Goal: Task Accomplishment & Management: Complete application form

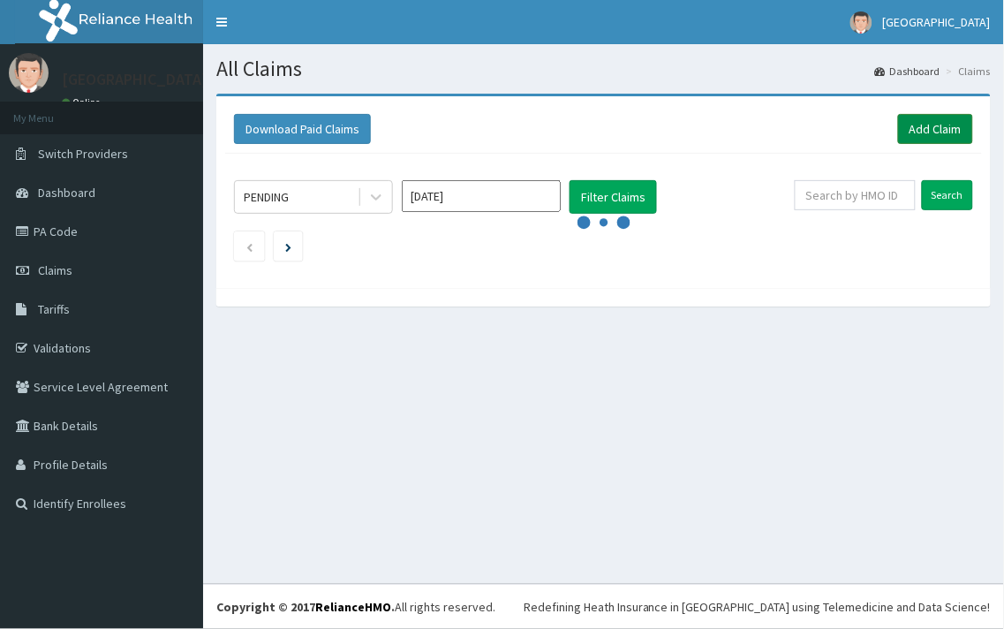
click at [924, 126] on link "Add Claim" at bounding box center [935, 129] width 75 height 30
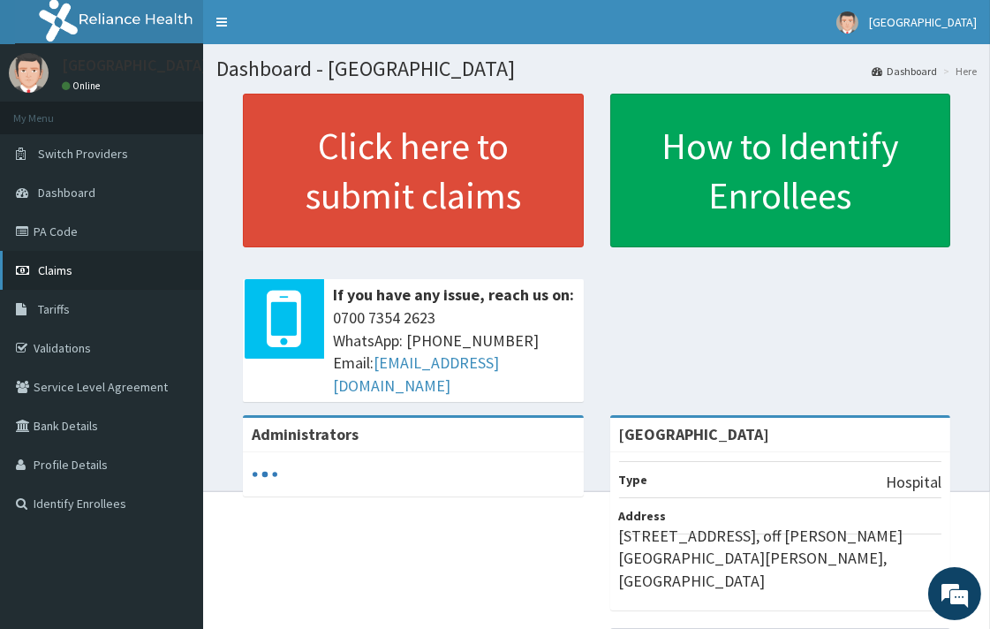
click at [82, 268] on link "Claims" at bounding box center [101, 270] width 203 height 39
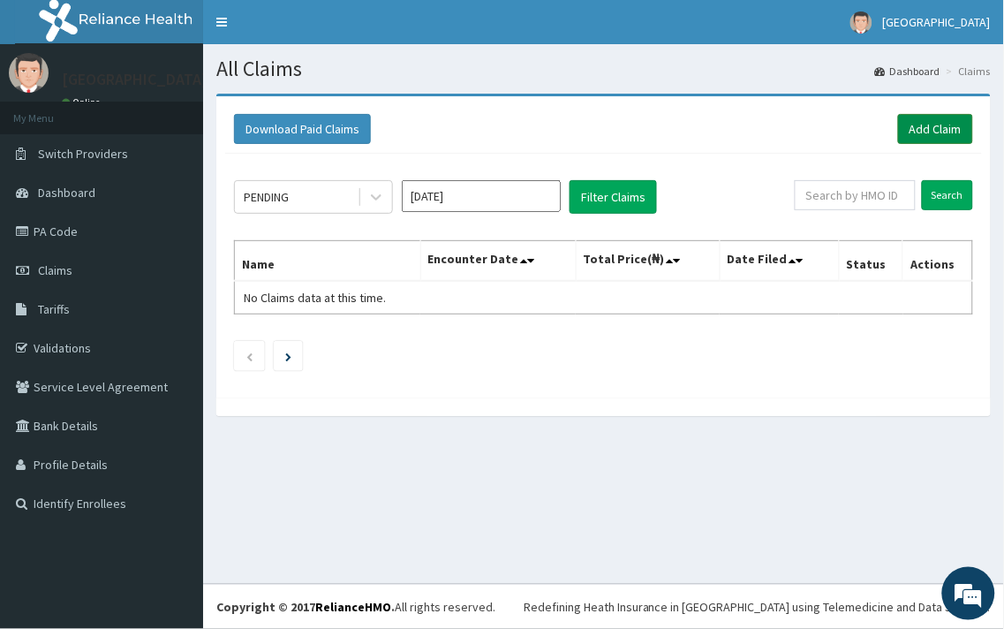
click at [948, 125] on link "Add Claim" at bounding box center [935, 129] width 75 height 30
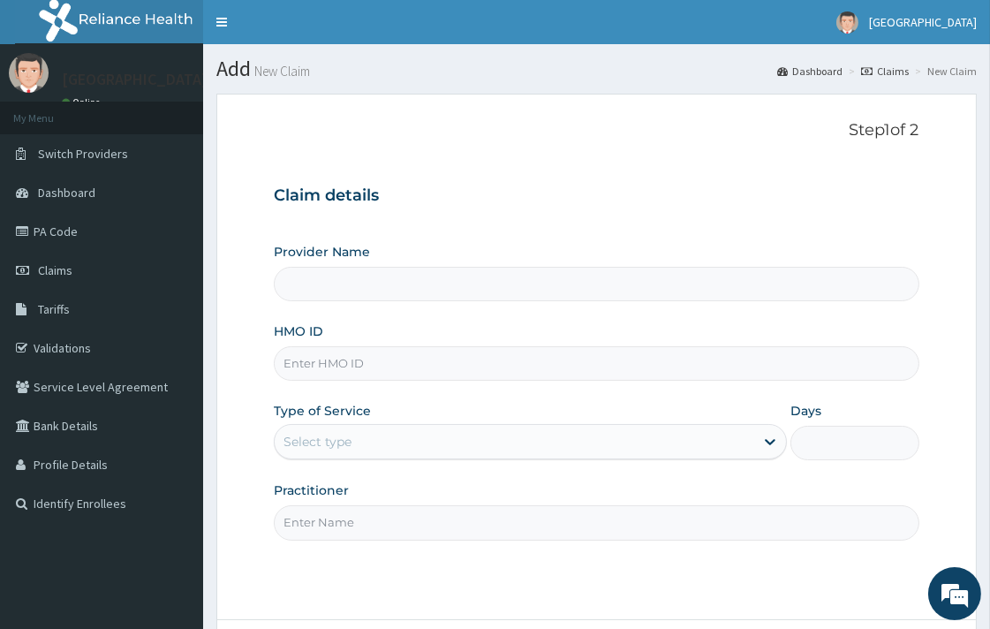
click at [332, 373] on input "HMO ID" at bounding box center [596, 363] width 645 height 34
type input "[GEOGRAPHIC_DATA]"
paste input "TSC/10018/C"
type input "TSC/10018/C"
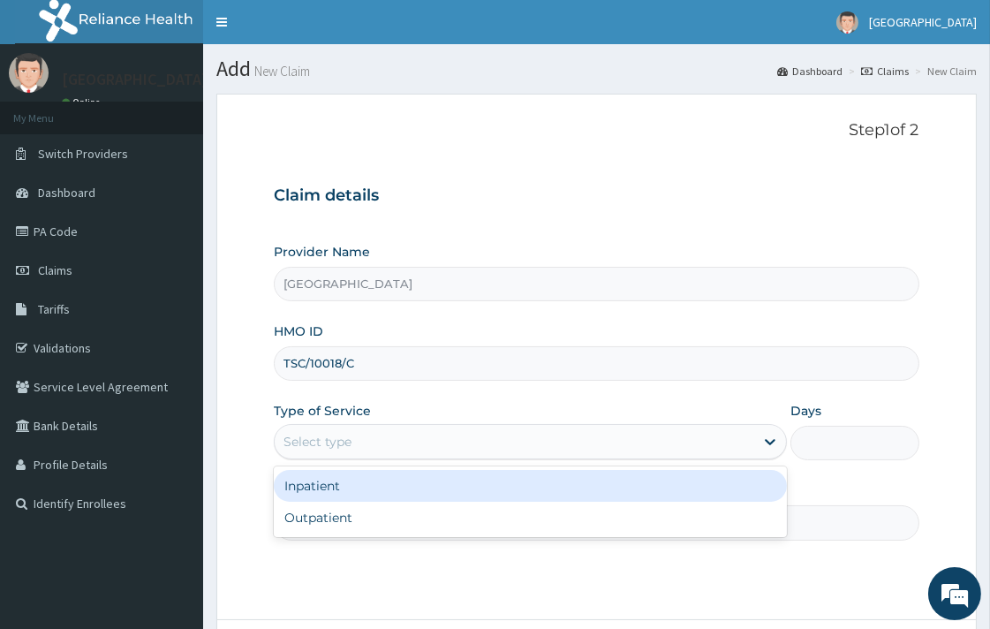
click at [360, 455] on div "Select type" at bounding box center [514, 441] width 479 height 28
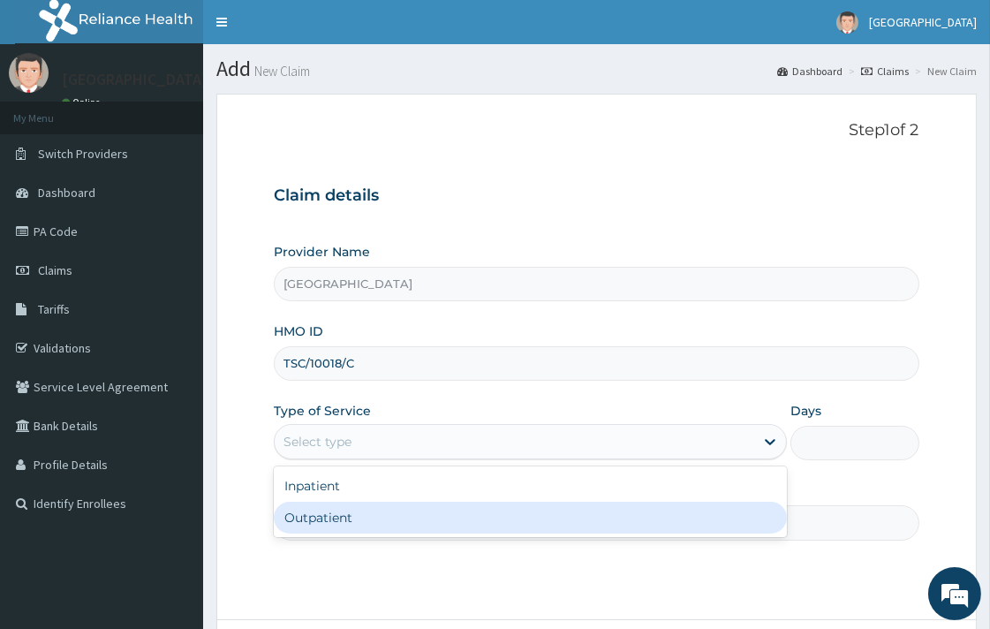
click at [359, 505] on div "Outpatient" at bounding box center [530, 518] width 513 height 32
type input "1"
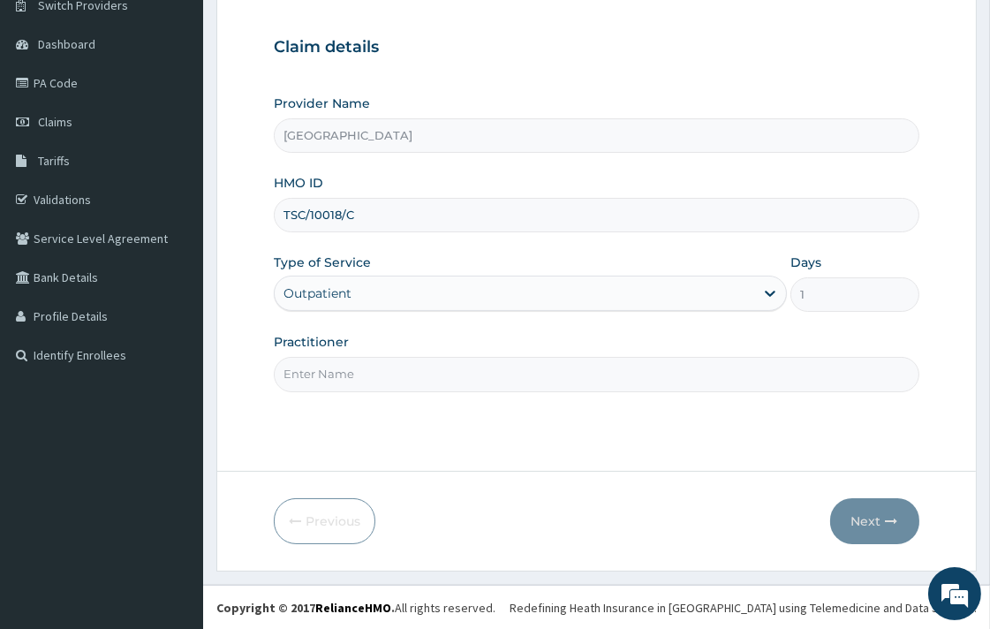
scroll to position [150, 0]
click at [369, 369] on input "Practitioner" at bounding box center [596, 373] width 645 height 34
type input "DR. [GEOGRAPHIC_DATA]"
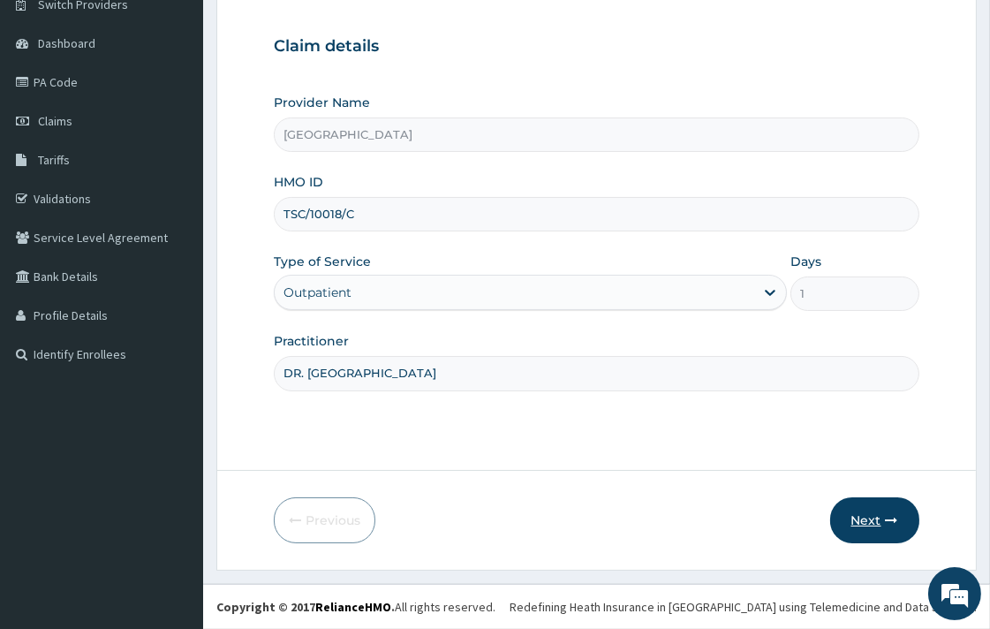
click at [902, 510] on button "Next" at bounding box center [874, 520] width 89 height 46
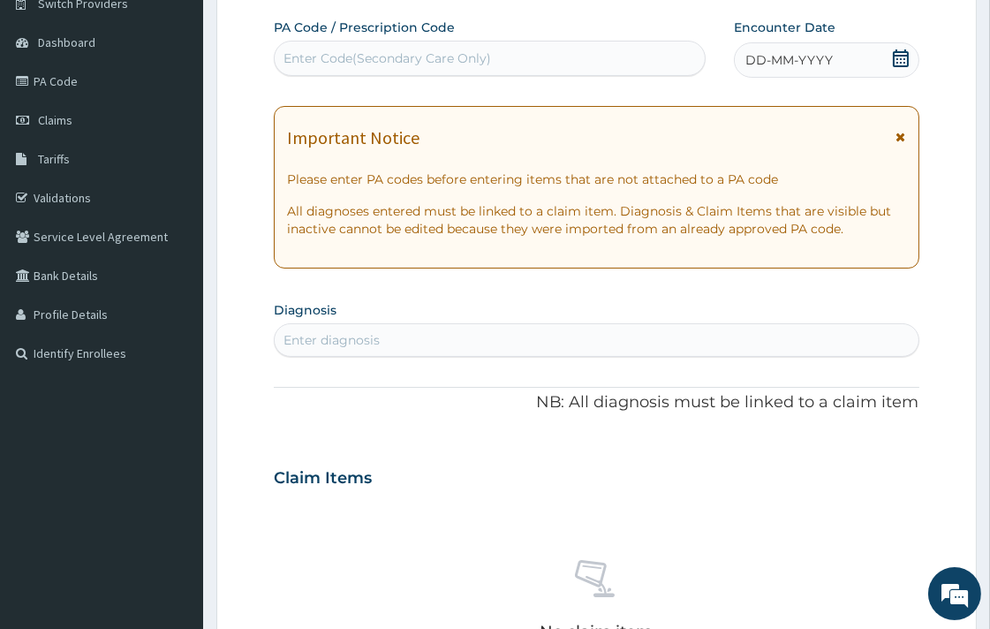
click at [912, 55] on div "DD-MM-YYYY" at bounding box center [826, 59] width 185 height 35
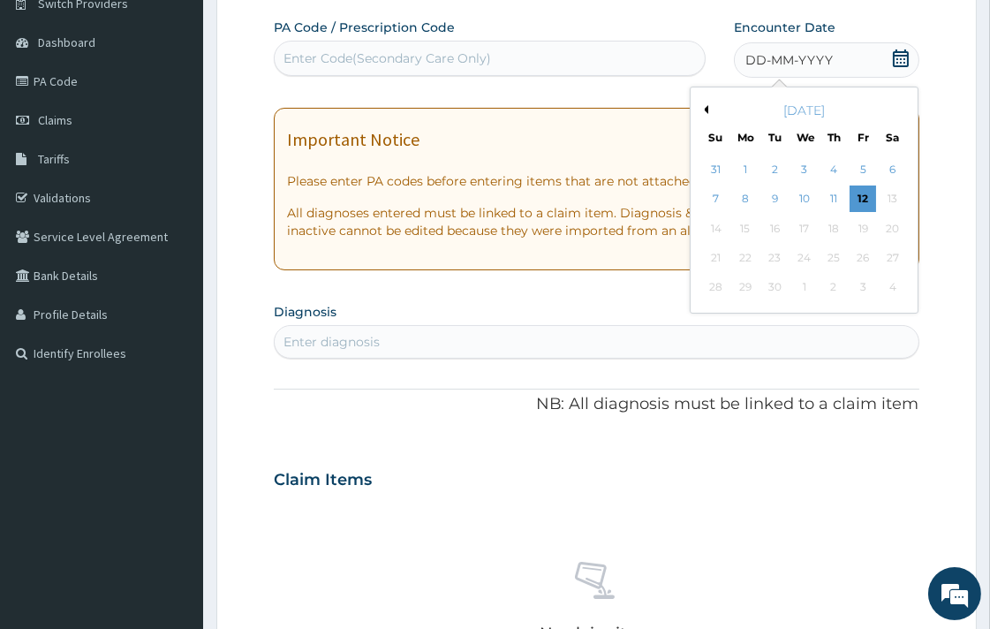
click at [905, 55] on icon at bounding box center [901, 58] width 16 height 18
click at [853, 197] on div "12" at bounding box center [862, 199] width 26 height 26
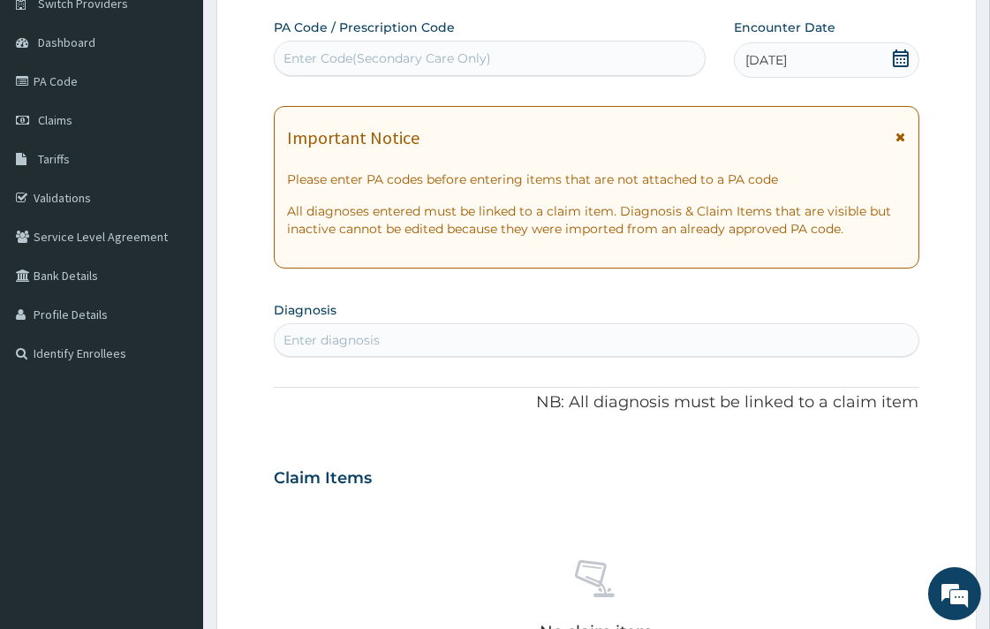
click at [569, 343] on div "Enter diagnosis" at bounding box center [596, 340] width 643 height 28
click at [560, 343] on div "Enter diagnosis" at bounding box center [596, 340] width 643 height 28
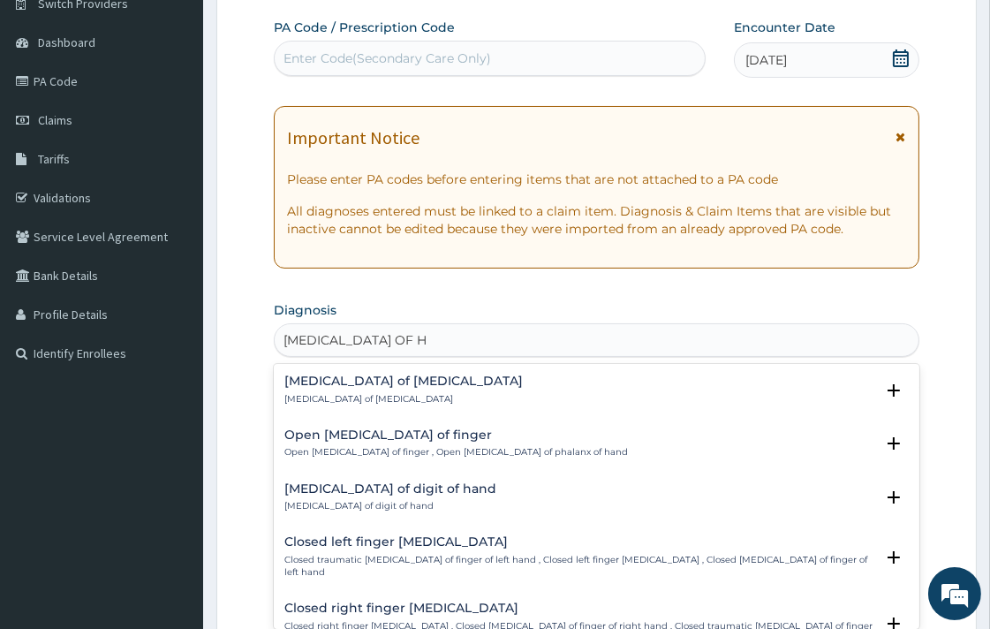
type input "[MEDICAL_DATA] OF HAND"
click at [375, 386] on h4 "[MEDICAL_DATA] of [MEDICAL_DATA]" at bounding box center [403, 380] width 238 height 13
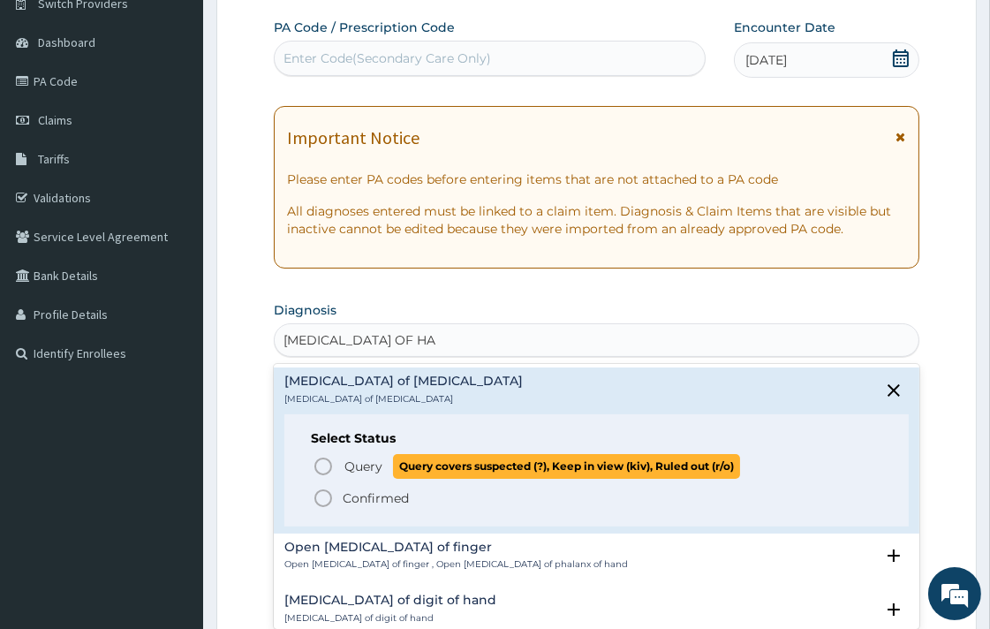
click at [328, 469] on icon "status option query" at bounding box center [323, 466] width 21 height 21
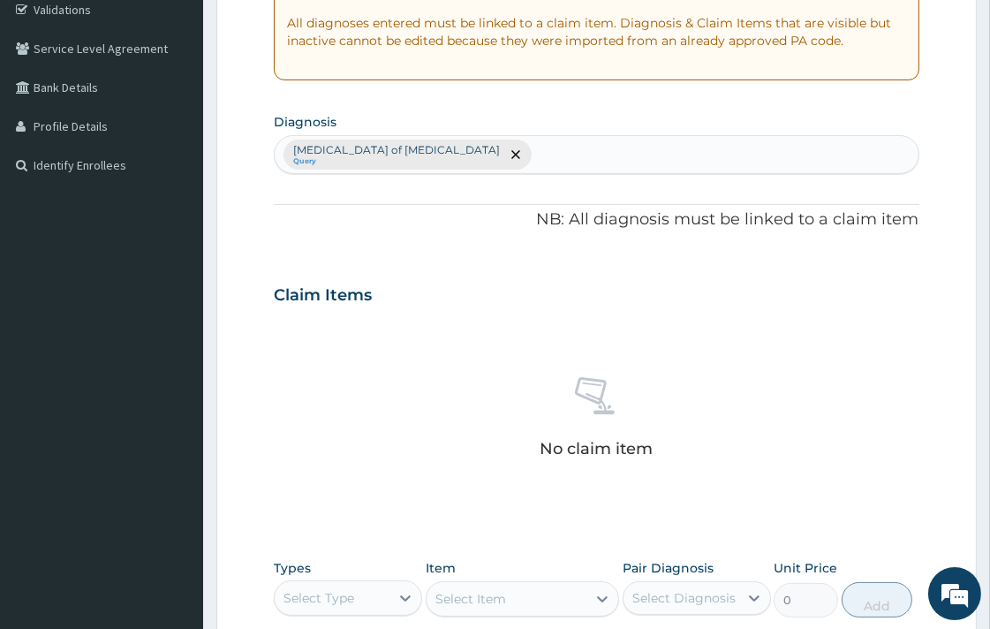
scroll to position [542, 0]
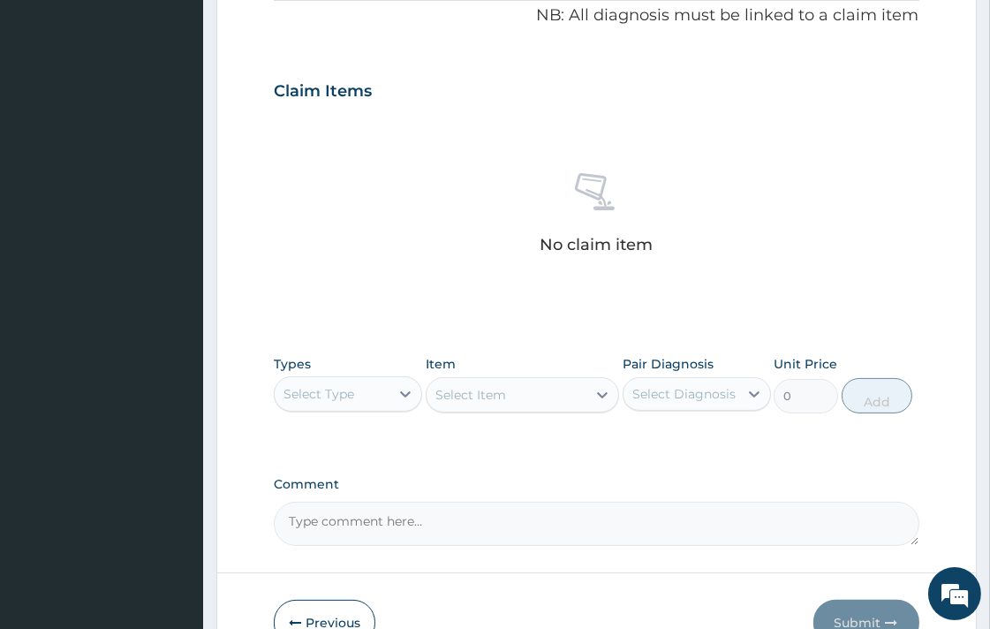
click at [359, 384] on div "Select Type" at bounding box center [332, 394] width 115 height 28
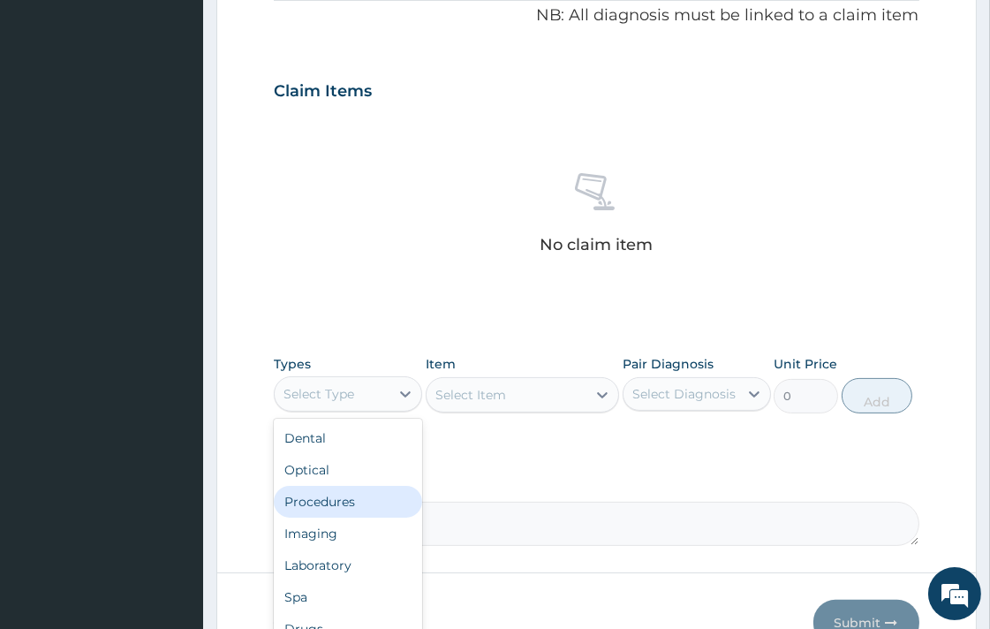
click at [346, 488] on div "Procedures" at bounding box center [348, 502] width 148 height 32
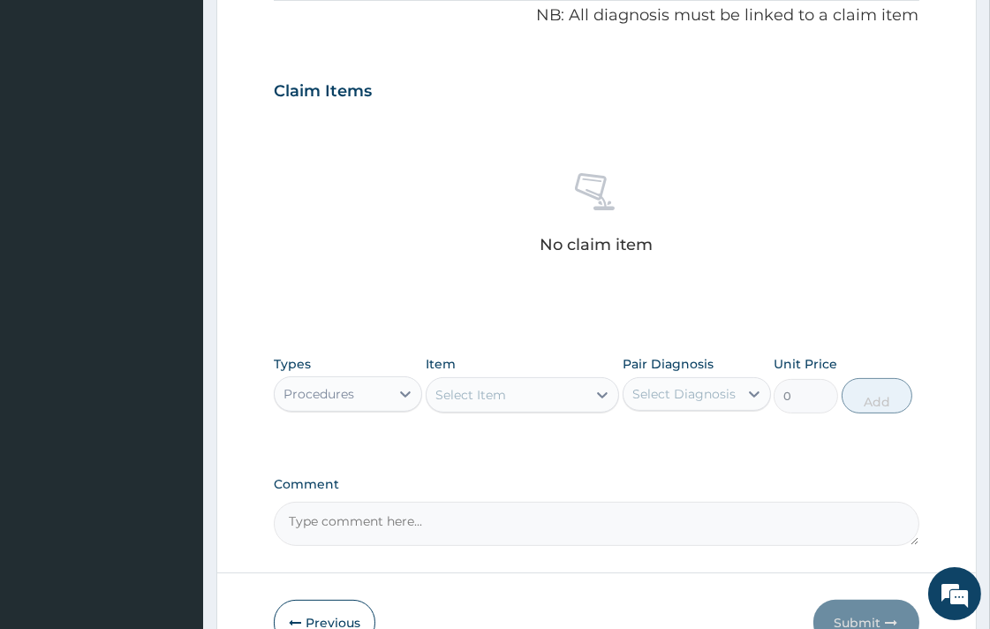
click at [459, 395] on div "Select Item" at bounding box center [470, 395] width 71 height 18
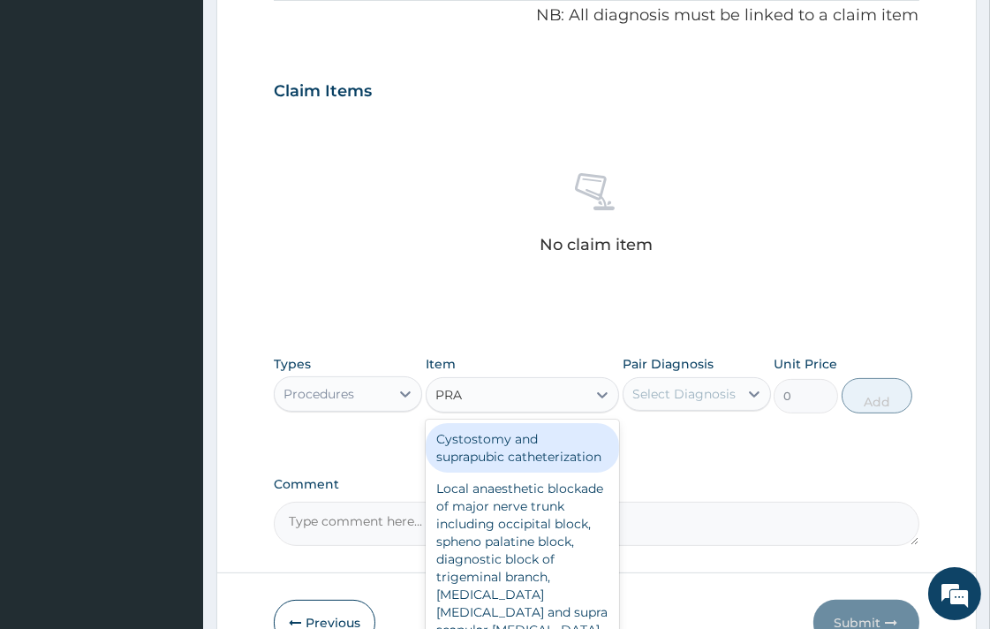
type input "PRAC"
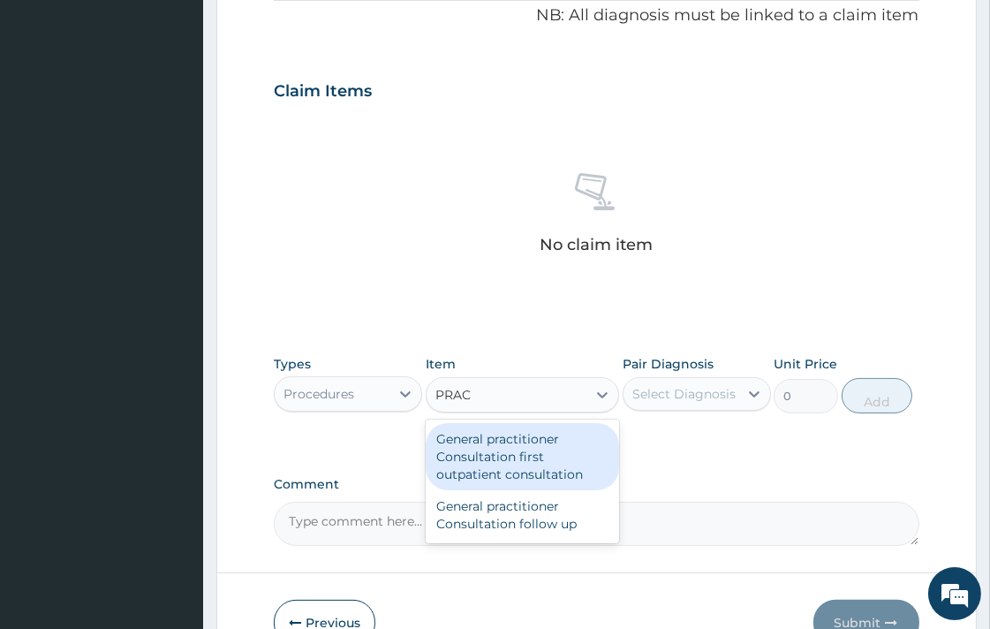
click at [532, 450] on div "General practitioner Consultation first outpatient consultation" at bounding box center [522, 456] width 193 height 67
type input "3547.5"
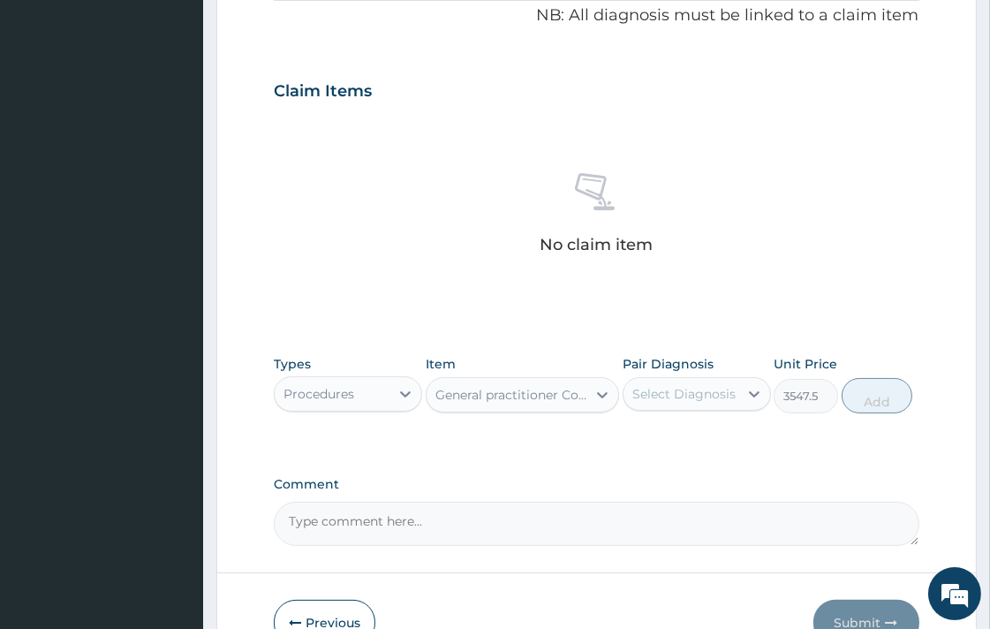
click at [709, 367] on label "Pair Diagnosis" at bounding box center [668, 364] width 91 height 18
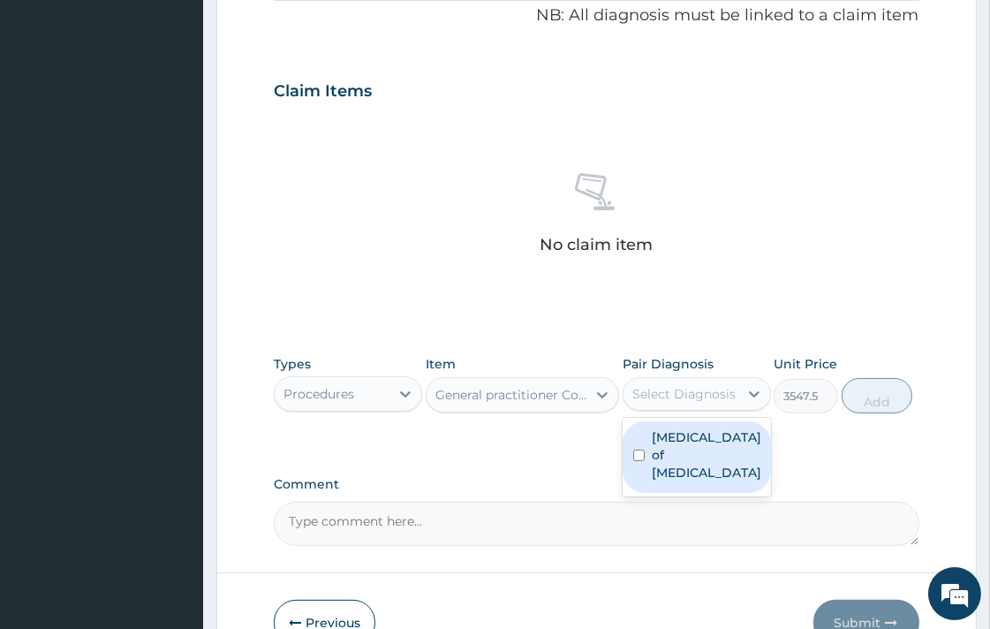
click at [710, 404] on div "Select Diagnosis" at bounding box center [680, 394] width 115 height 28
click at [713, 446] on label "[MEDICAL_DATA] of [MEDICAL_DATA]" at bounding box center [706, 454] width 109 height 53
checkbox input "true"
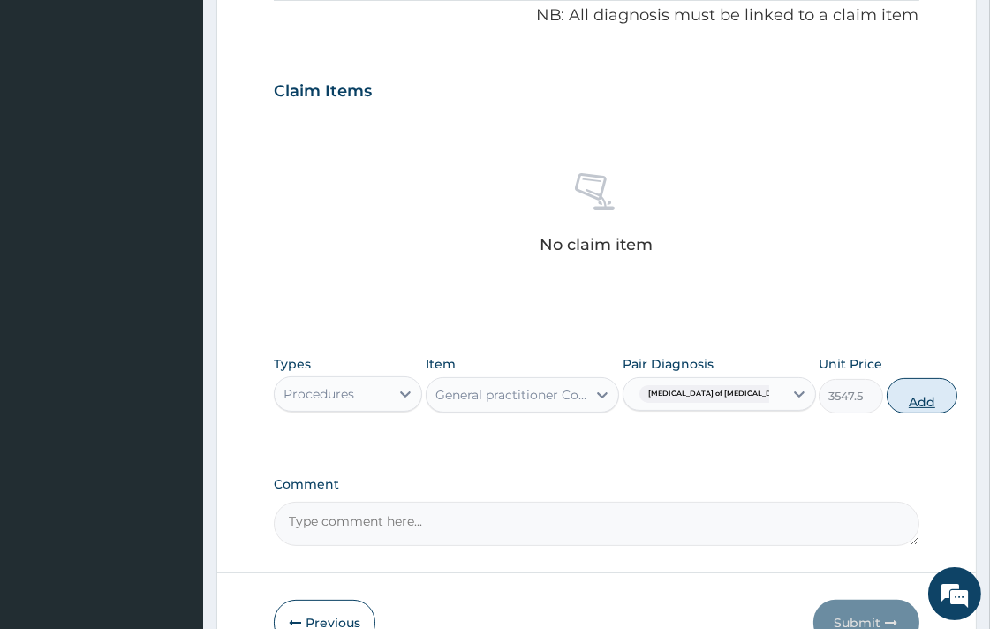
click at [897, 390] on button "Add" at bounding box center [922, 395] width 71 height 35
type input "0"
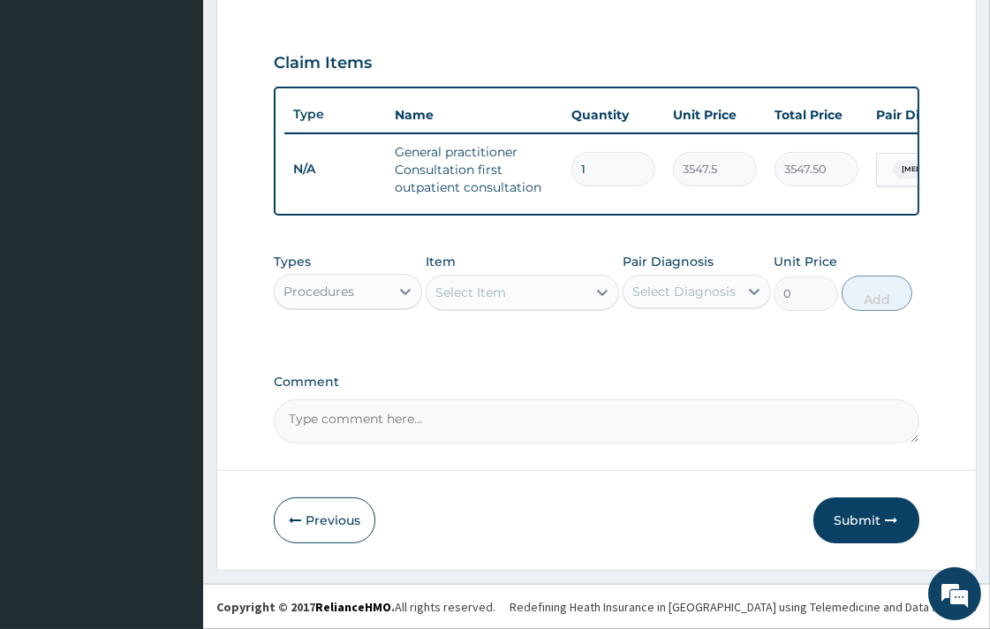
scroll to position [583, 0]
click at [412, 276] on div at bounding box center [405, 292] width 32 height 32
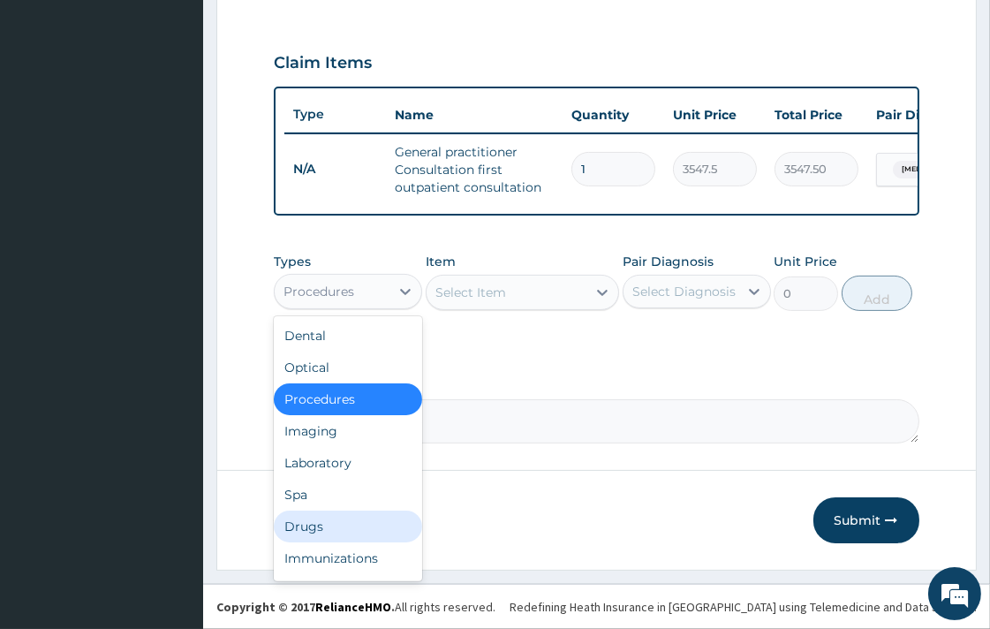
click at [321, 516] on div "Drugs" at bounding box center [348, 526] width 148 height 32
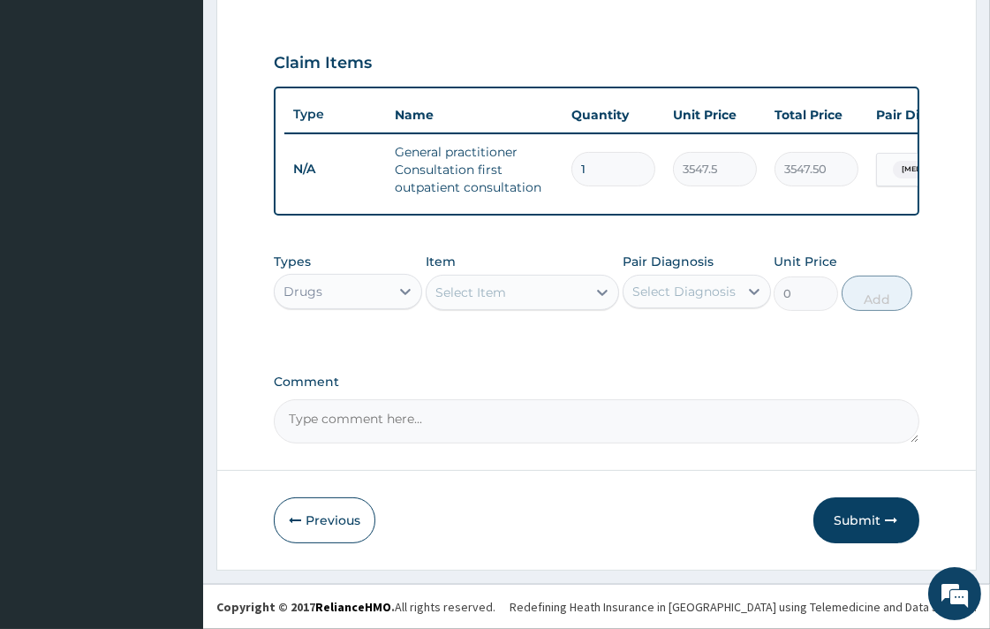
click at [443, 296] on div "Select Item" at bounding box center [470, 292] width 71 height 18
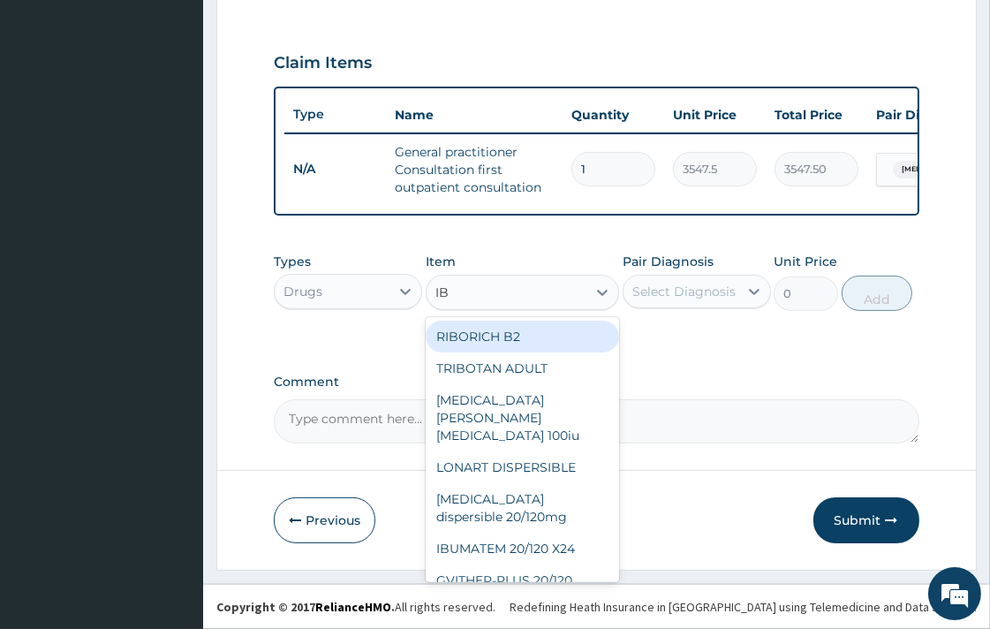
type input "IBU"
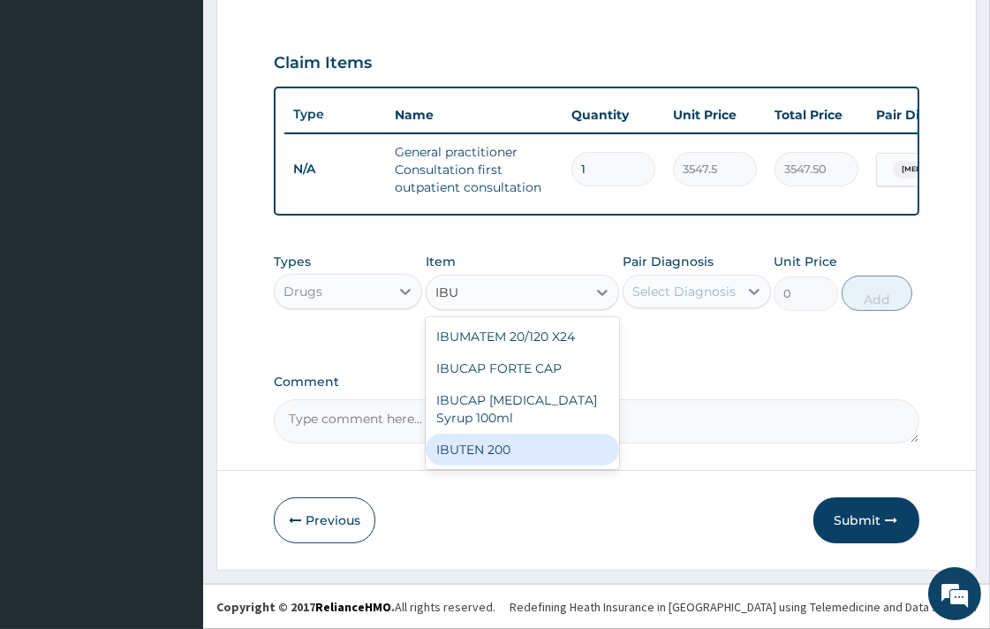
click at [510, 461] on div "IBUTEN 200" at bounding box center [522, 450] width 193 height 32
type input "82.775"
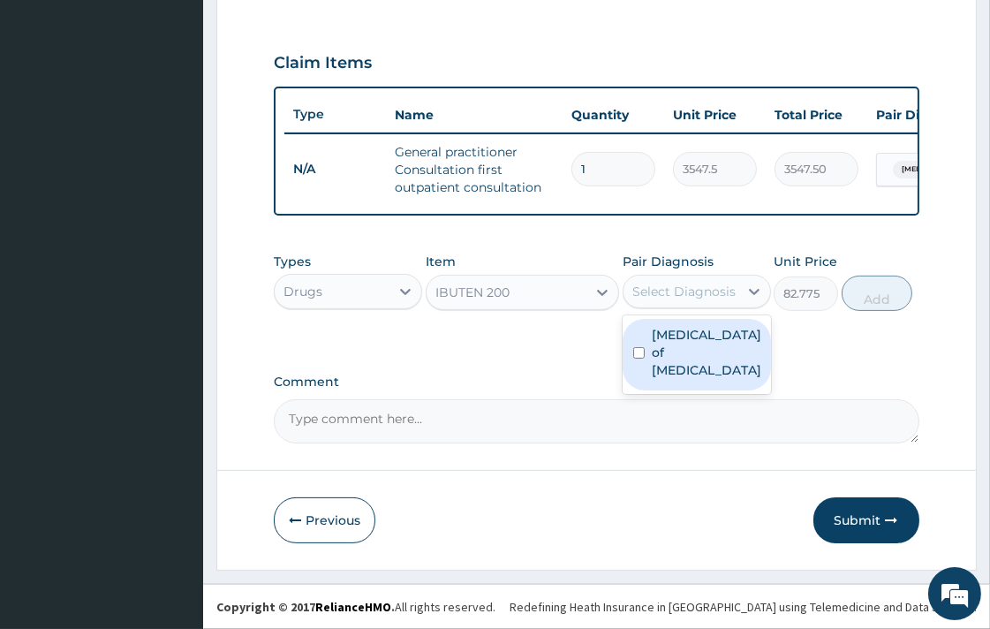
click at [657, 281] on div "Select Diagnosis" at bounding box center [680, 291] width 115 height 28
click at [661, 365] on div "[MEDICAL_DATA] of [MEDICAL_DATA]" at bounding box center [697, 355] width 148 height 72
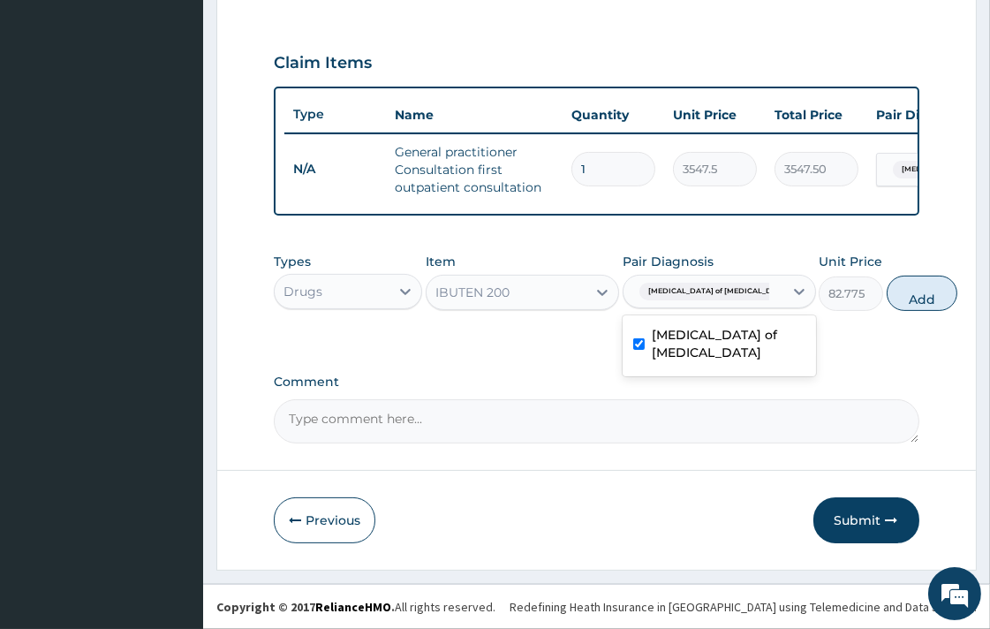
click at [717, 340] on label "[MEDICAL_DATA] of [MEDICAL_DATA]" at bounding box center [729, 343] width 154 height 35
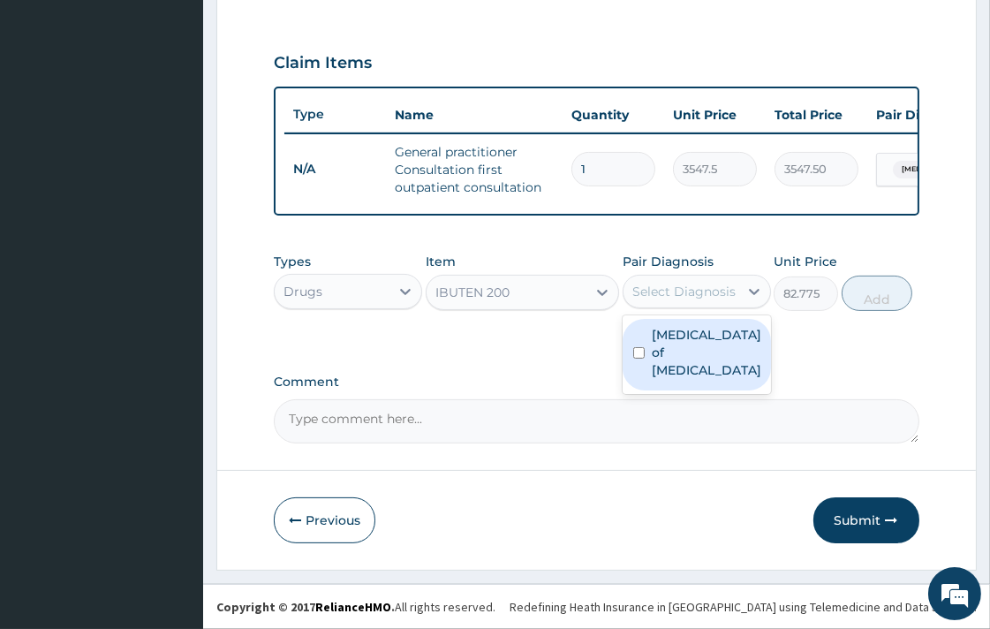
click at [705, 351] on label "[MEDICAL_DATA] of [MEDICAL_DATA]" at bounding box center [706, 352] width 109 height 53
checkbox input "true"
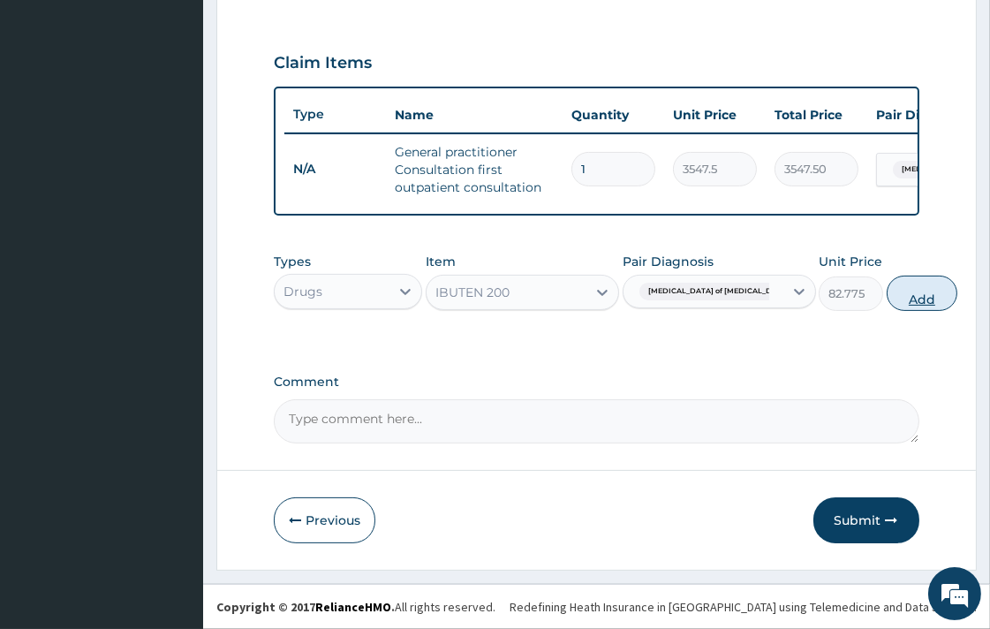
click at [887, 286] on button "Add" at bounding box center [922, 293] width 71 height 35
type input "0"
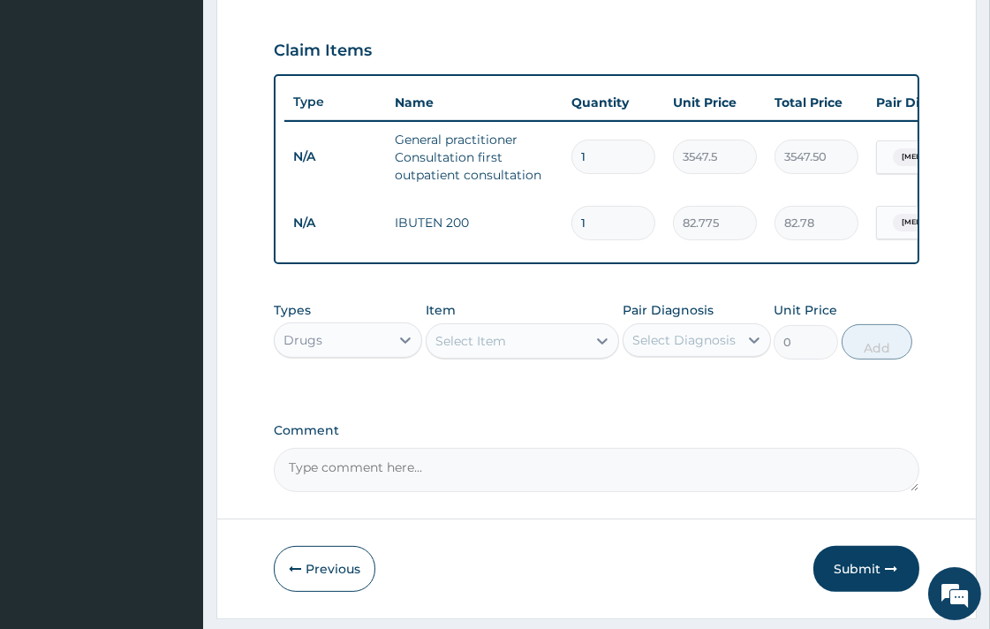
type input "10"
type input "827.75"
type input "10"
click at [636, 395] on div "Types Drugs Item Select Item Pair Diagnosis Select Diagnosis Unit Price 0 Add" at bounding box center [596, 343] width 645 height 102
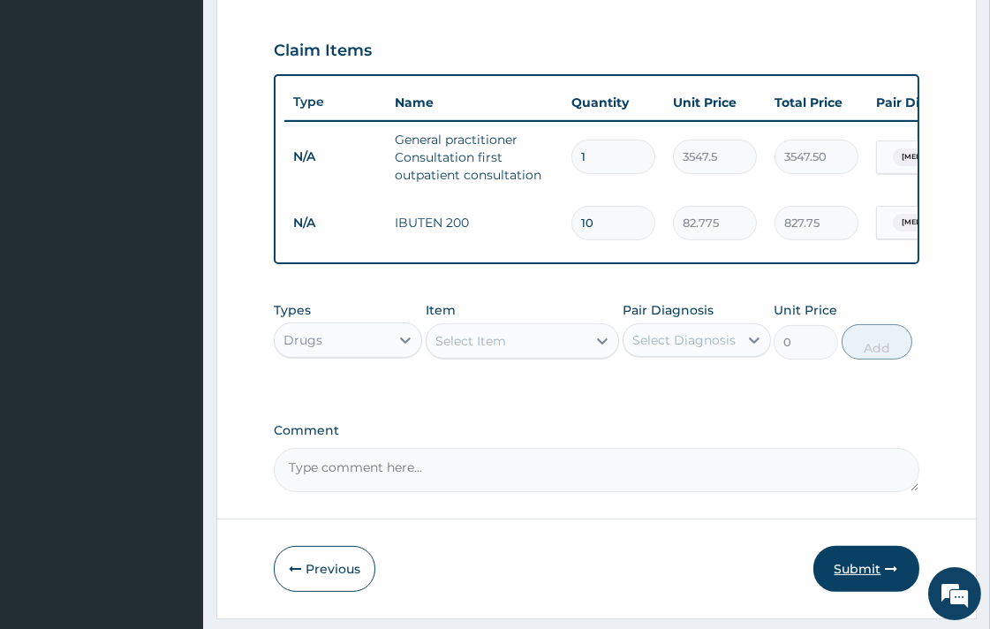
click at [853, 578] on button "Submit" at bounding box center [866, 569] width 106 height 46
